Goal: Communication & Community: Ask a question

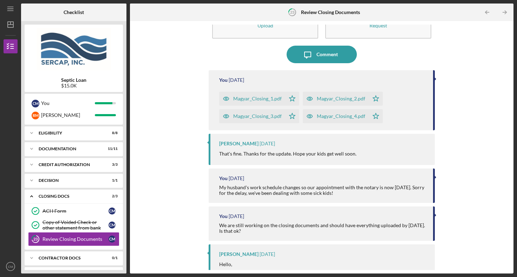
scroll to position [63, 0]
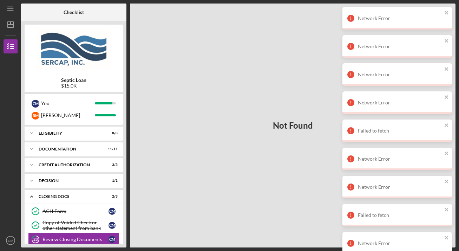
scroll to position [17, 0]
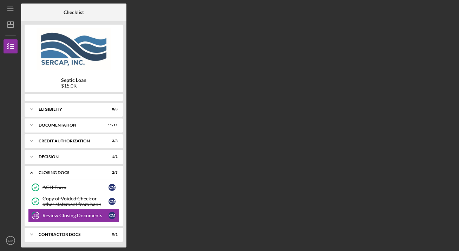
scroll to position [17, 0]
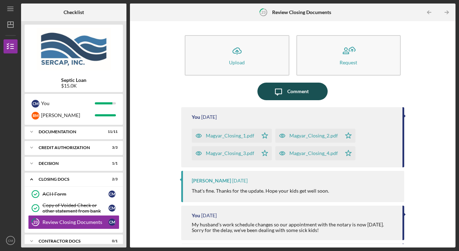
click at [294, 90] on div "Comment" at bounding box center [298, 92] width 21 height 18
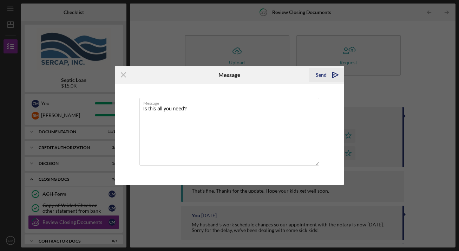
type textarea "Is this all you need?"
click at [323, 75] on div "Send" at bounding box center [321, 75] width 11 height 14
